Goal: Information Seeking & Learning: Find specific fact

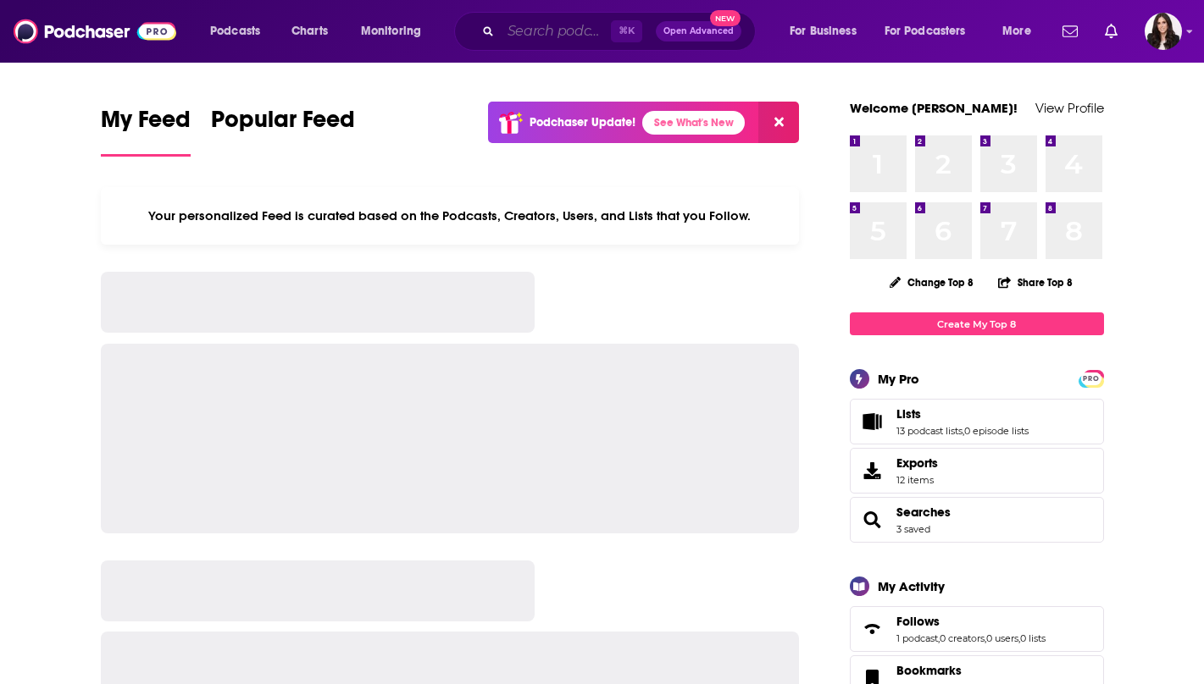
click at [531, 33] on input "Search podcasts, credits, & more..." at bounding box center [556, 31] width 110 height 27
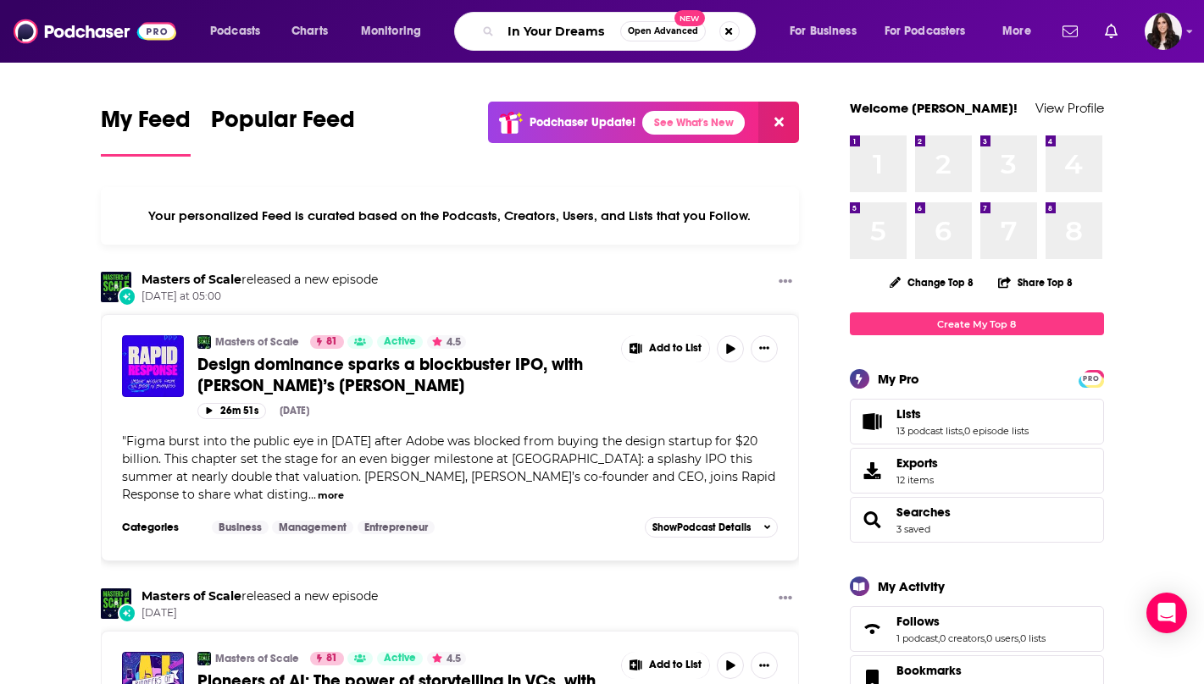
type input "In Your Dreams"
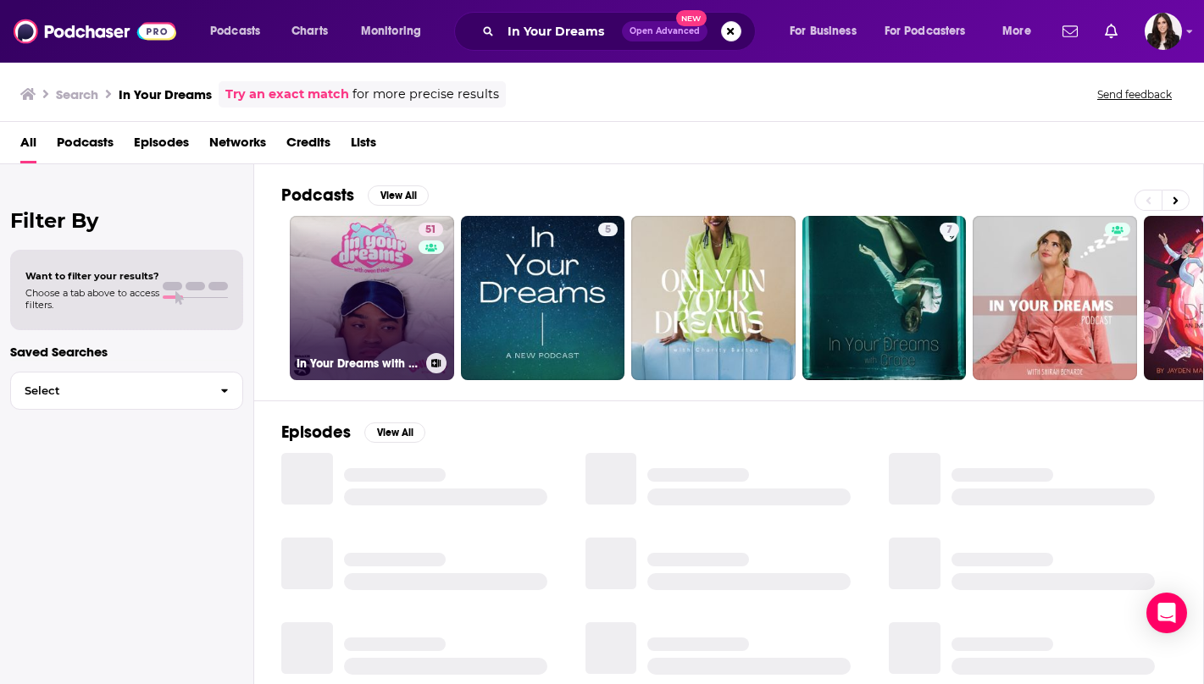
click at [364, 286] on link "51 In Your Dreams with [PERSON_NAME]" at bounding box center [372, 298] width 164 height 164
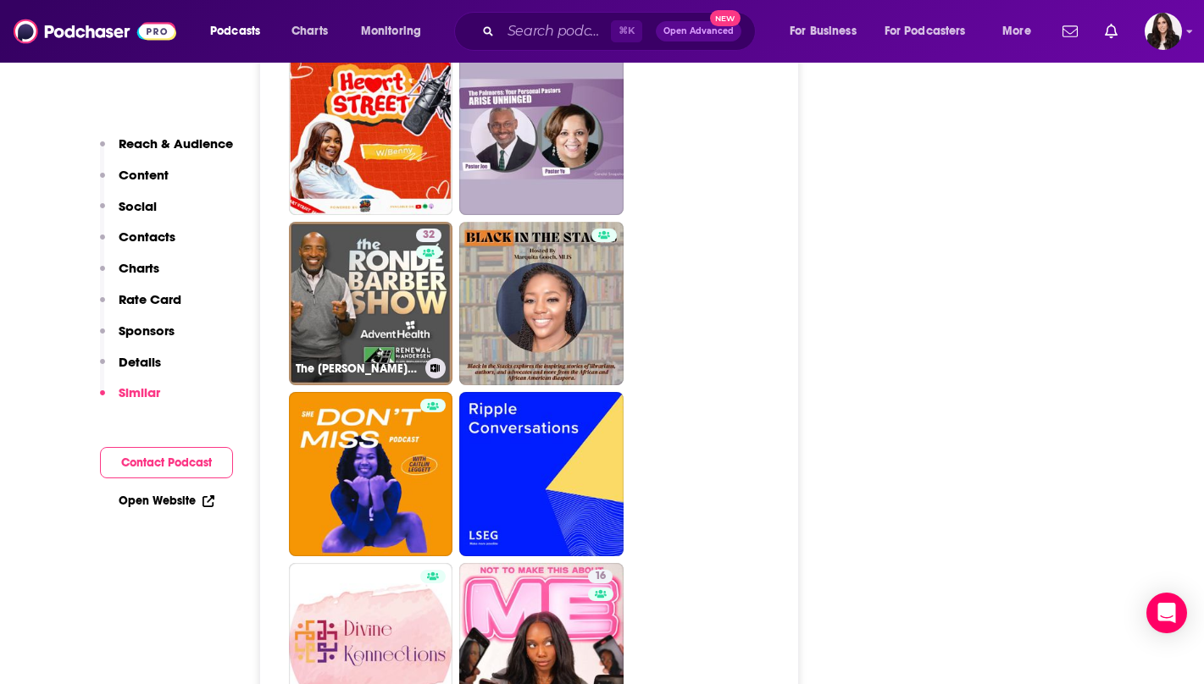
scroll to position [4591, 0]
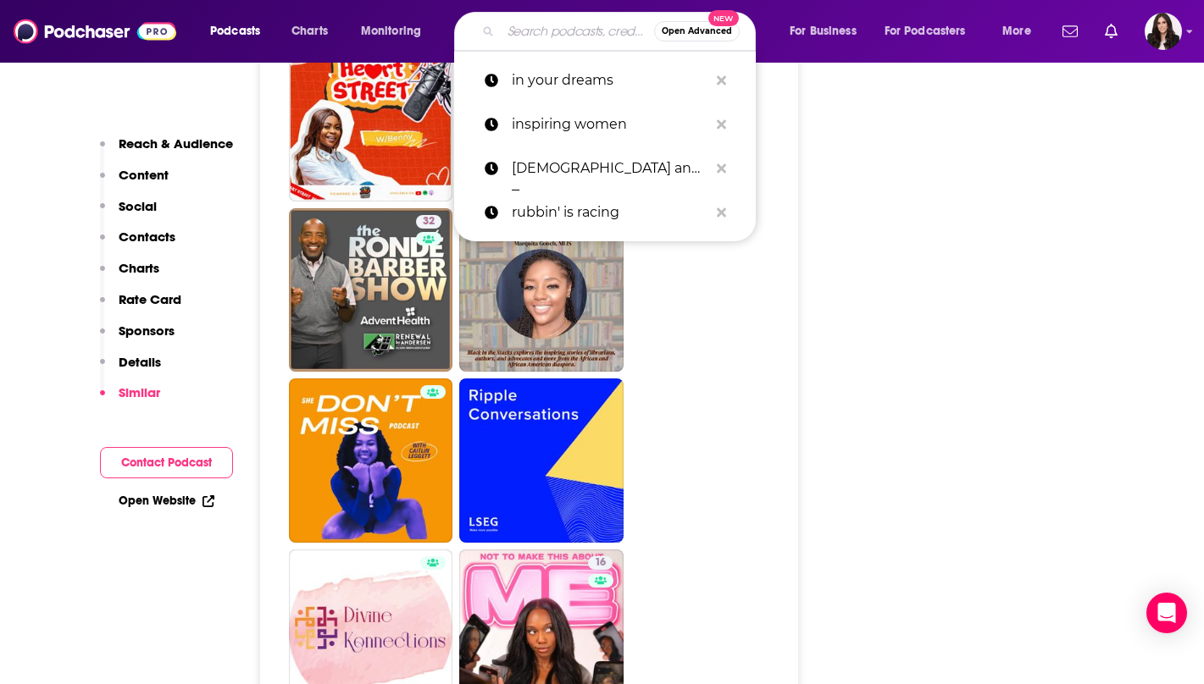
click at [522, 30] on input "Search podcasts, credits, & more..." at bounding box center [577, 31] width 153 height 27
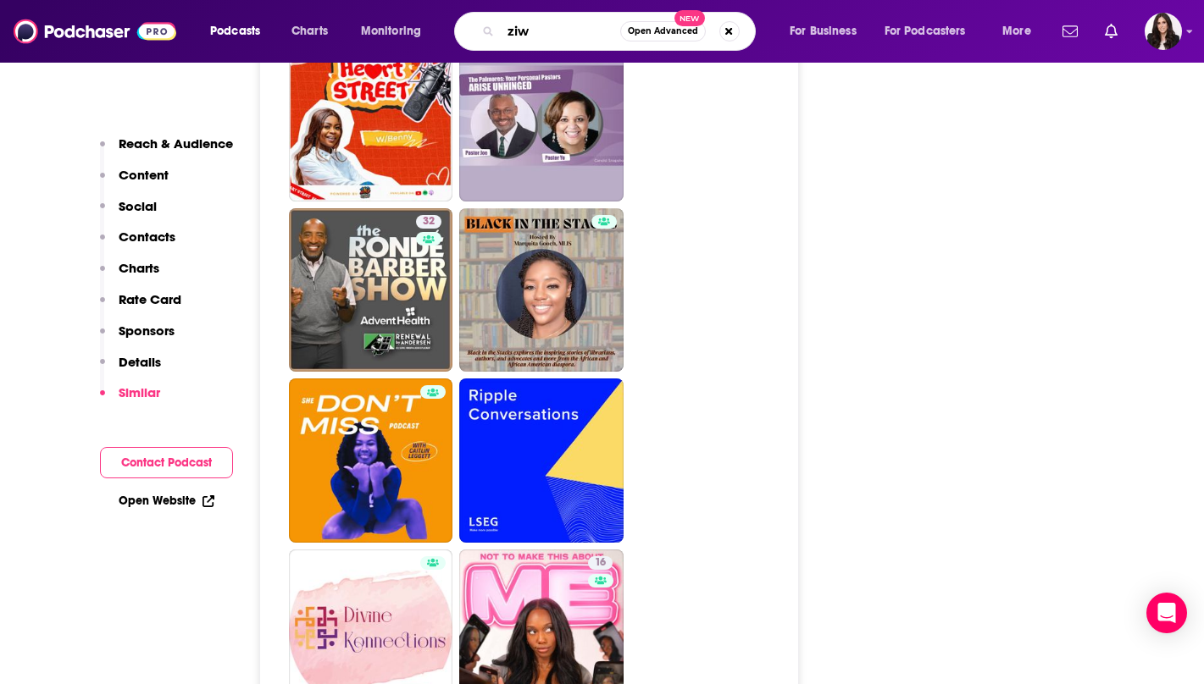
type input "ziwe"
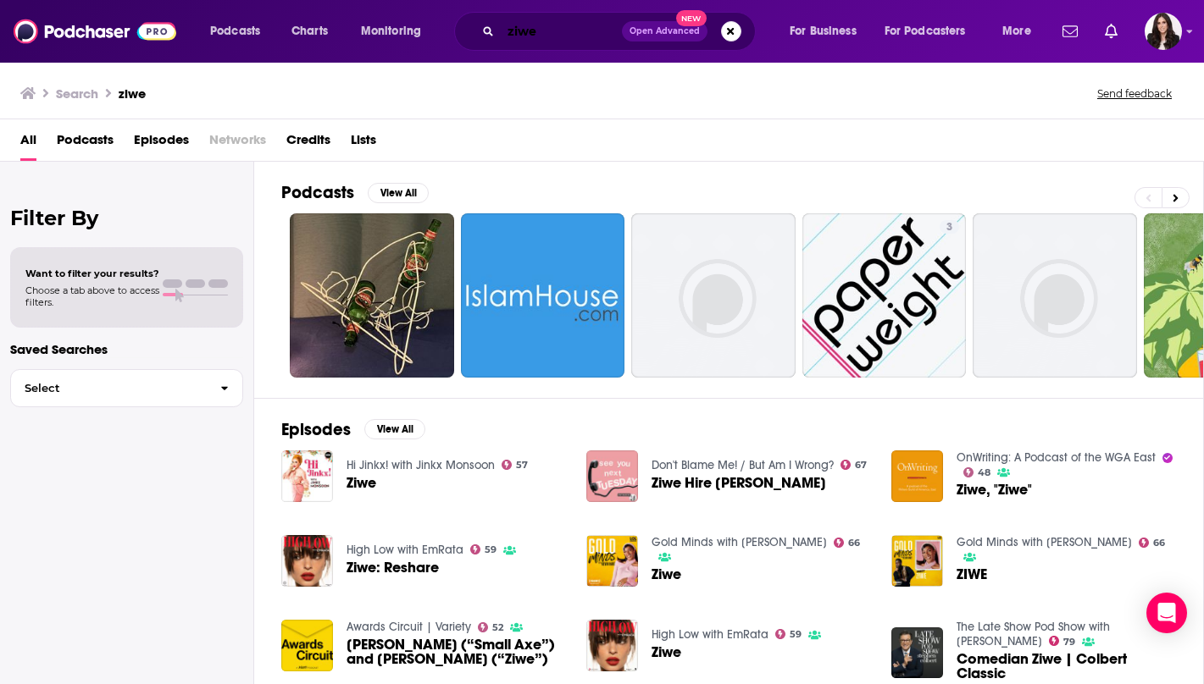
click at [547, 34] on input "ziwe" at bounding box center [561, 31] width 121 height 27
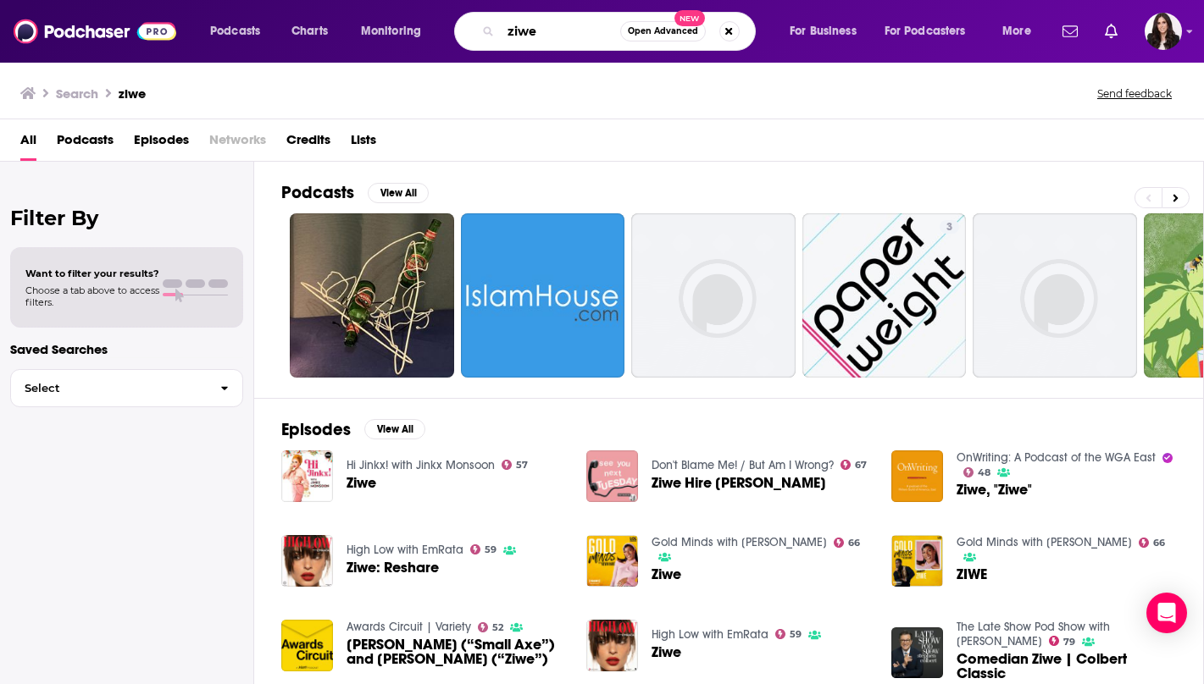
paste input "You'd be an Iconic Guest"
type input "ziwe You'd be an Iconic Guest"
